Goal: Information Seeking & Learning: Learn about a topic

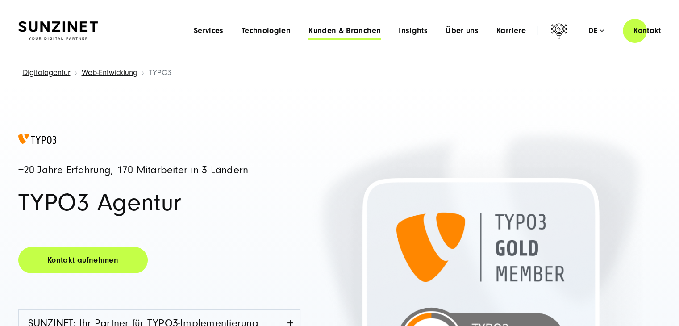
click at [364, 33] on span "Kunden & Branchen" at bounding box center [344, 30] width 72 height 9
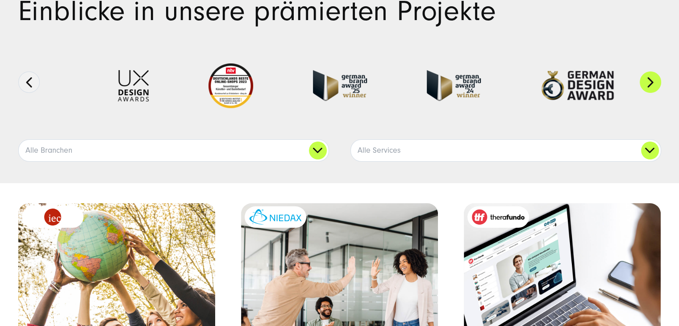
click at [646, 83] on button "Next" at bounding box center [649, 81] width 21 height 21
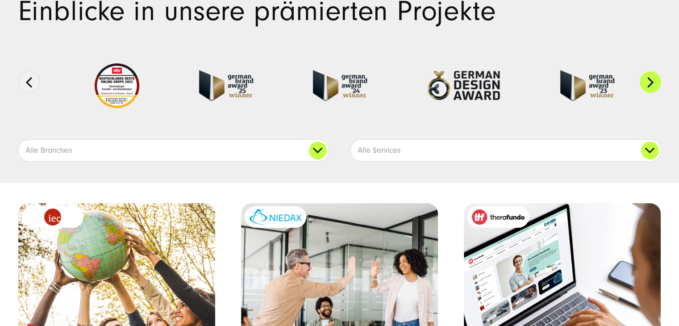
click at [646, 83] on button "Next" at bounding box center [649, 81] width 21 height 21
click at [642, 83] on button "Next" at bounding box center [649, 81] width 21 height 21
